Goal: Information Seeking & Learning: Learn about a topic

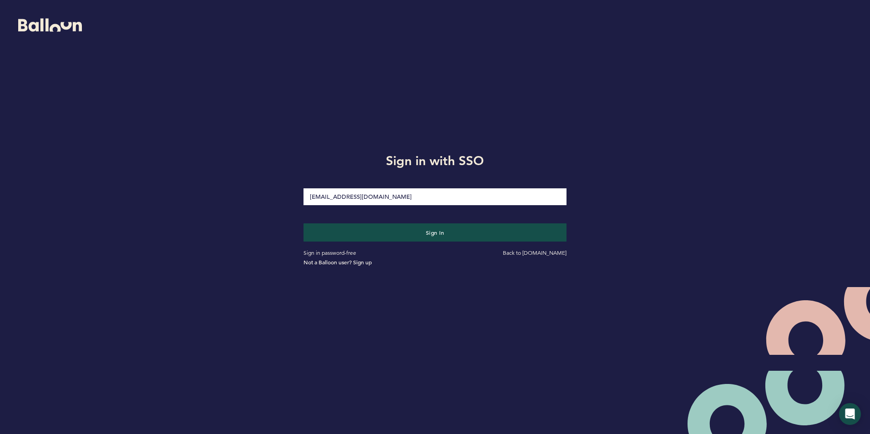
click at [388, 196] on input "[EMAIL_ADDRESS][DOMAIN_NAME]" at bounding box center [435, 196] width 263 height 17
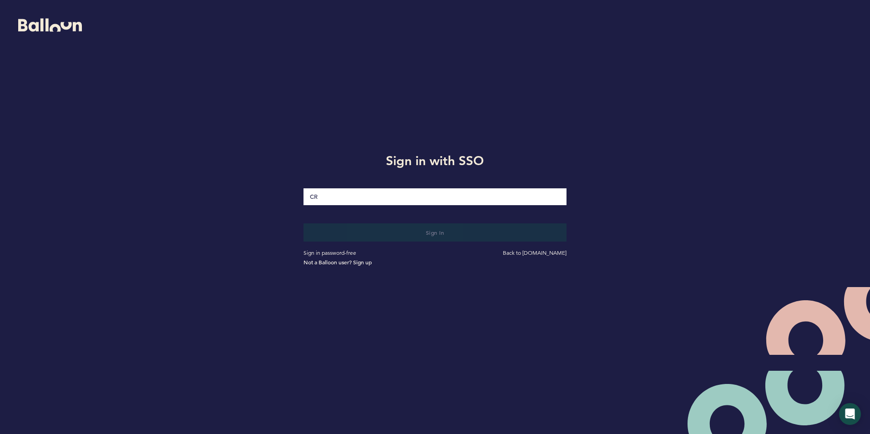
type input "C"
click at [388, 196] on input "Email" at bounding box center [435, 196] width 263 height 17
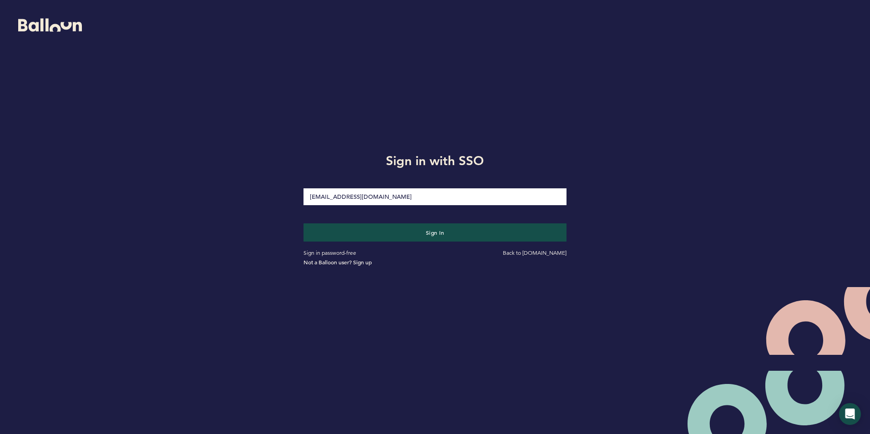
type input "[EMAIL_ADDRESS][DOMAIN_NAME]"
click at [304, 224] on button "Sign in" at bounding box center [435, 233] width 263 height 18
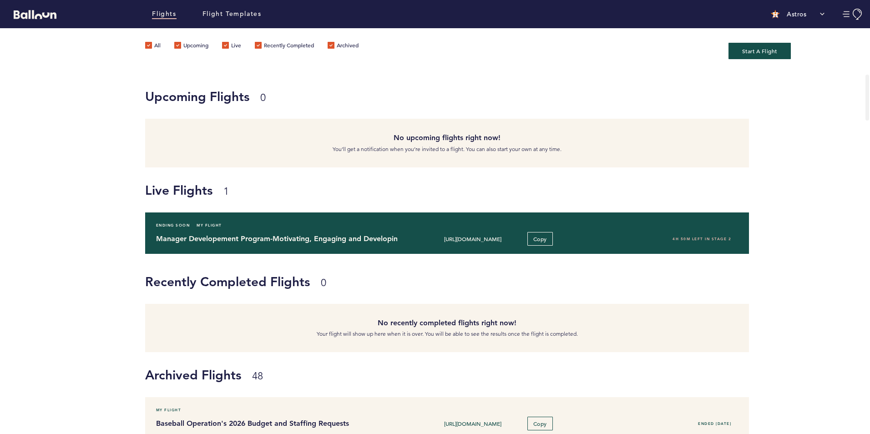
click at [274, 231] on div "Ending Soon My Flight Manager Developement Program-Motivating, Engaging and Dev…" at bounding box center [447, 233] width 605 height 41
